Goal: Task Accomplishment & Management: Manage account settings

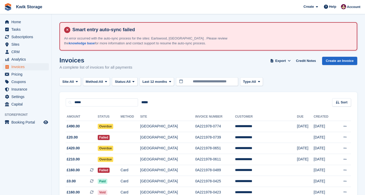
scroll to position [83, 0]
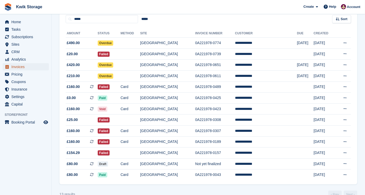
click at [30, 68] on span "Invoices" at bounding box center [26, 66] width 31 height 7
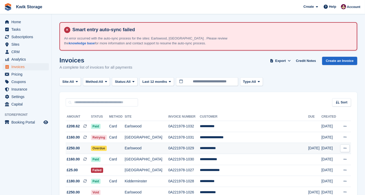
click at [109, 147] on td "Overdue" at bounding box center [100, 148] width 18 height 11
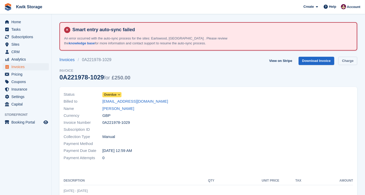
click at [351, 58] on link "Charge" at bounding box center [347, 61] width 19 height 9
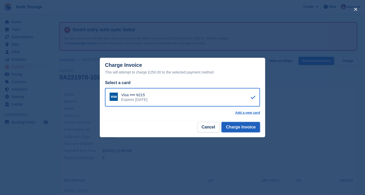
click at [257, 123] on button "Charge Invoice" at bounding box center [240, 127] width 38 height 10
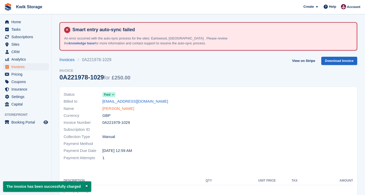
click at [114, 106] on link "[PERSON_NAME]" at bounding box center [118, 109] width 32 height 6
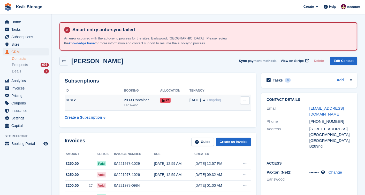
click at [247, 101] on button at bounding box center [245, 101] width 10 height 8
click at [221, 99] on div "15 Apr Ongoing" at bounding box center [212, 100] width 46 height 5
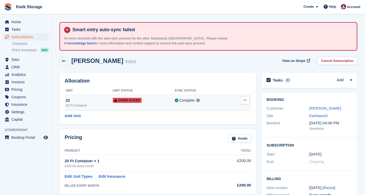
click at [243, 100] on button at bounding box center [245, 101] width 10 height 8
click at [230, 112] on p "Remove Overlock" at bounding box center [224, 110] width 45 height 7
